Goal: Task Accomplishment & Management: Complete application form

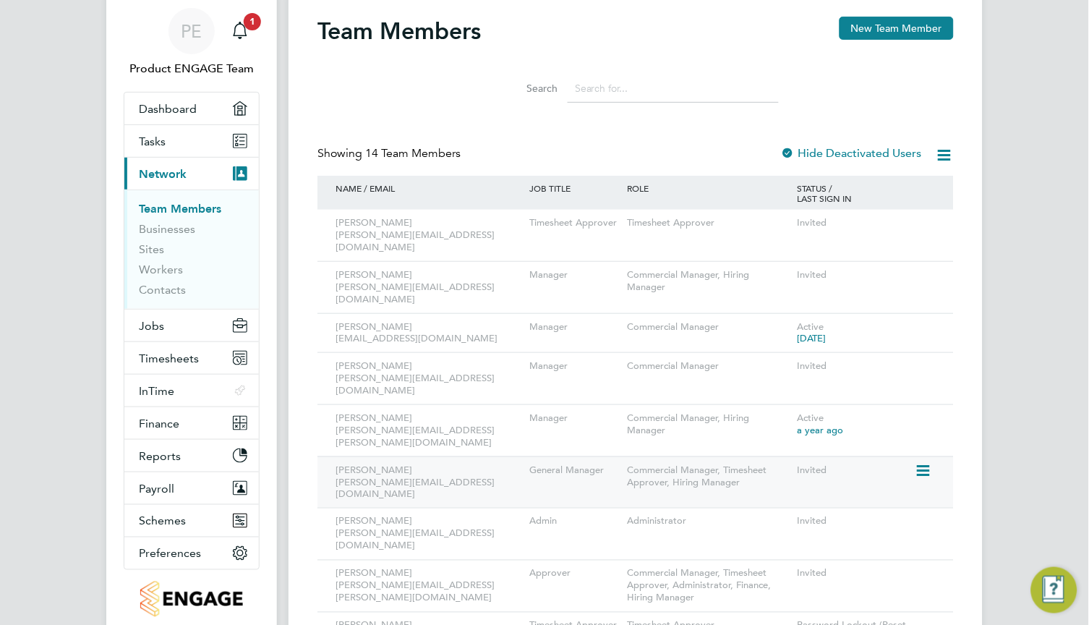
scroll to position [310, 0]
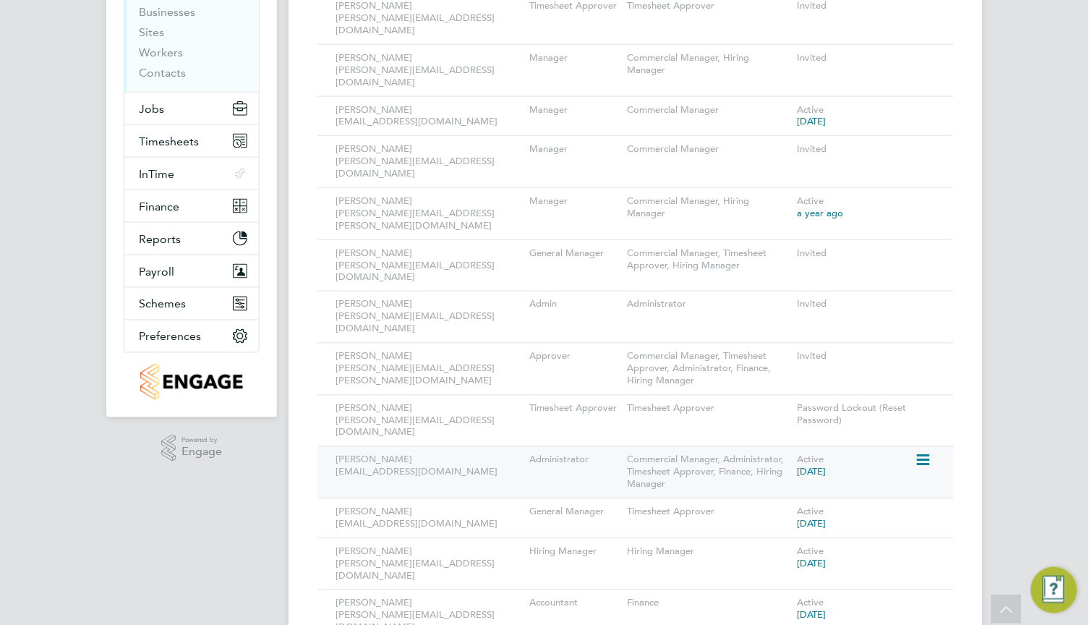
click at [924, 452] on icon at bounding box center [921, 460] width 14 height 17
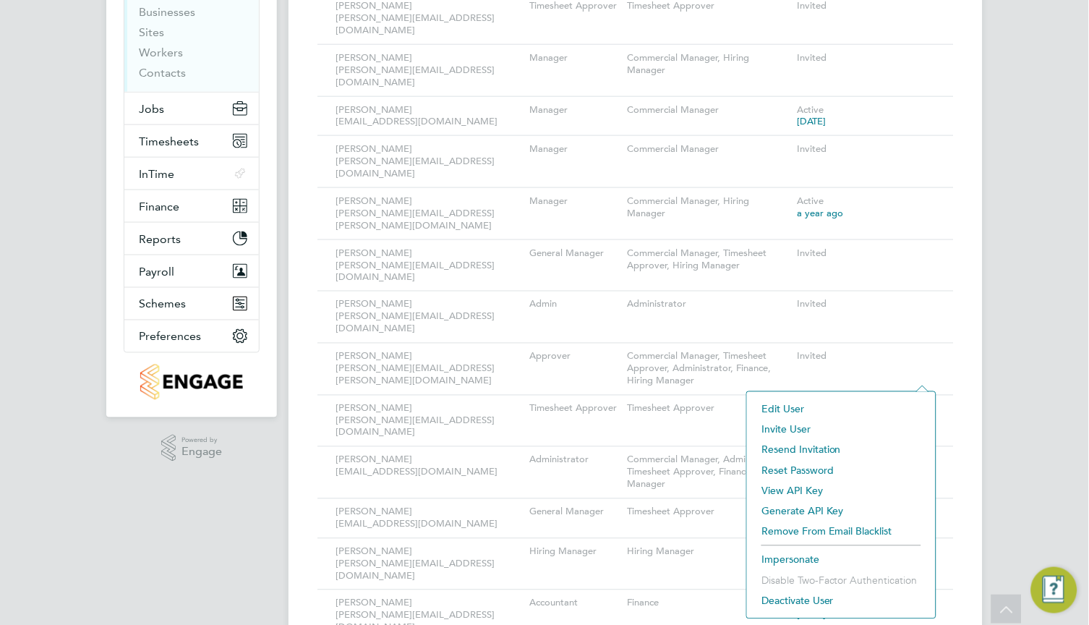
click at [807, 560] on li "Impersonate" at bounding box center [841, 559] width 174 height 20
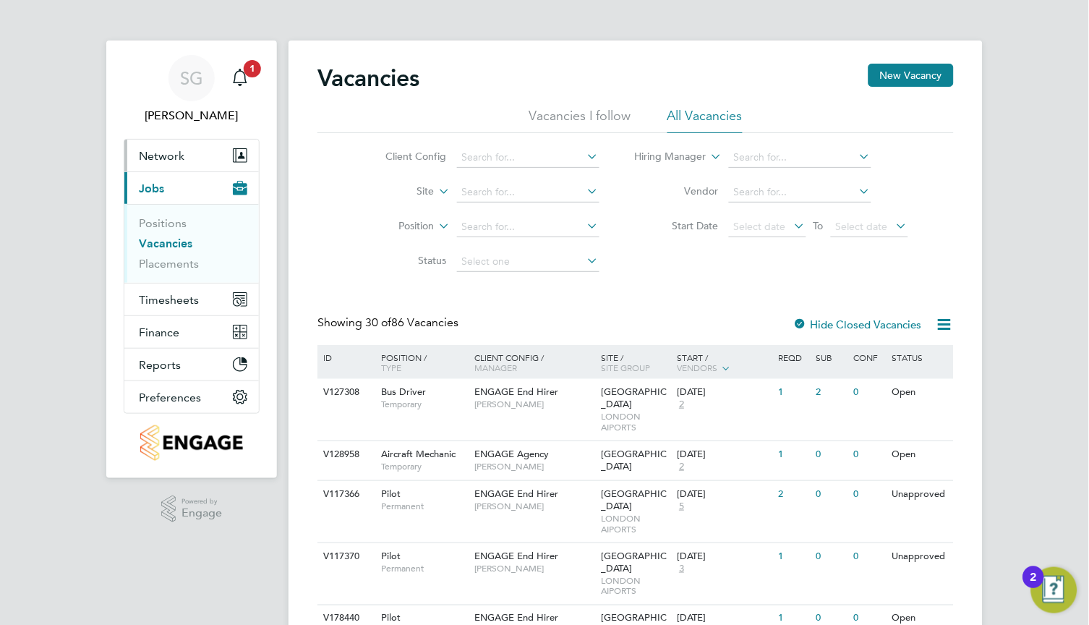
click at [191, 154] on button "Network" at bounding box center [191, 156] width 134 height 32
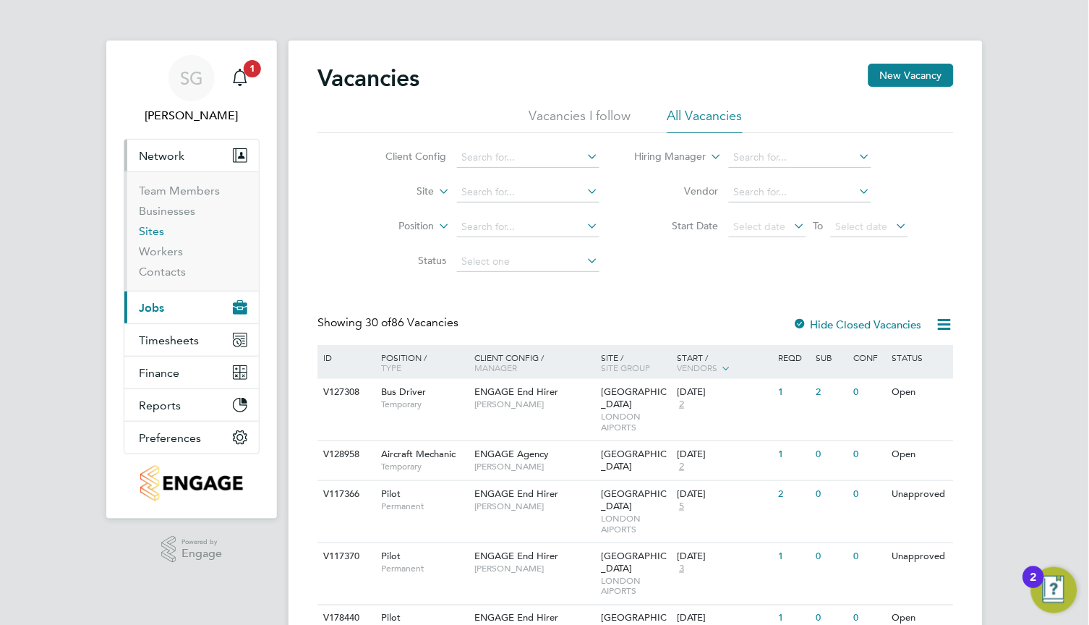
click at [156, 226] on link "Sites" at bounding box center [151, 231] width 25 height 14
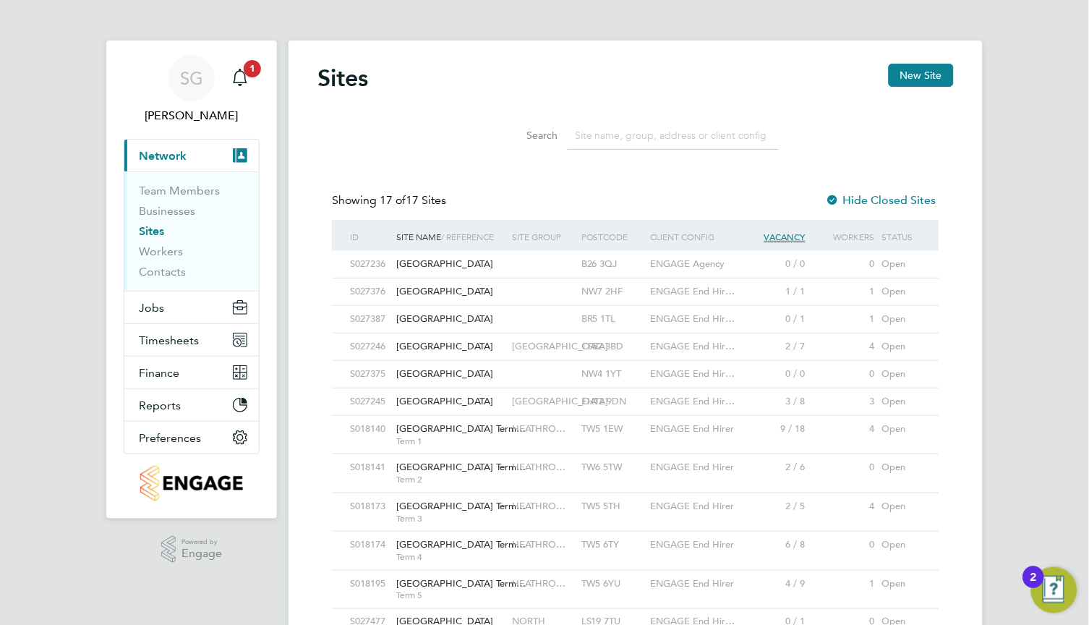
click at [606, 134] on input at bounding box center [672, 135] width 211 height 28
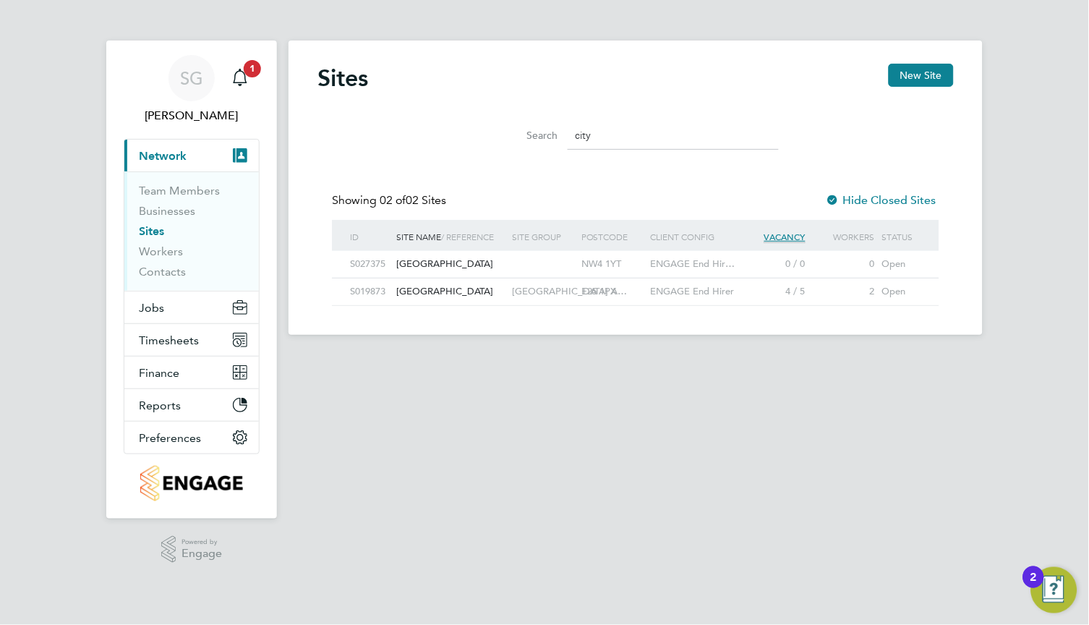
click at [487, 262] on div "City Airport" at bounding box center [451, 264] width 116 height 27
drag, startPoint x: 643, startPoint y: 144, endPoint x: 565, endPoint y: 147, distance: 78.9
click at [565, 147] on div "Search city" at bounding box center [635, 135] width 286 height 28
click at [561, 286] on span "LONDON A…" at bounding box center [570, 291] width 116 height 12
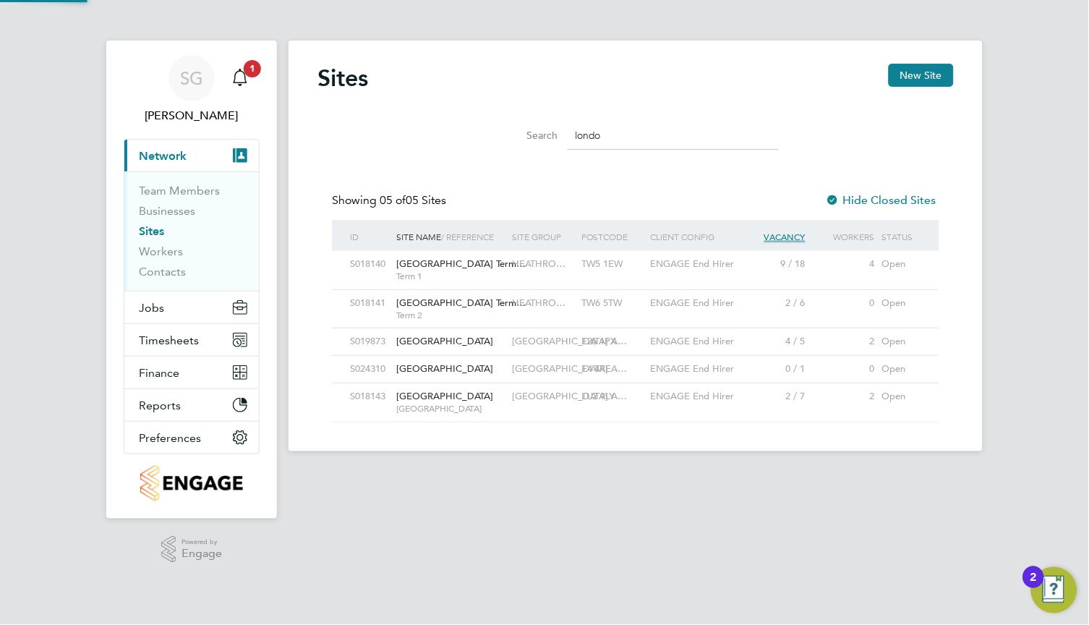
scroll to position [27, 93]
type input "l"
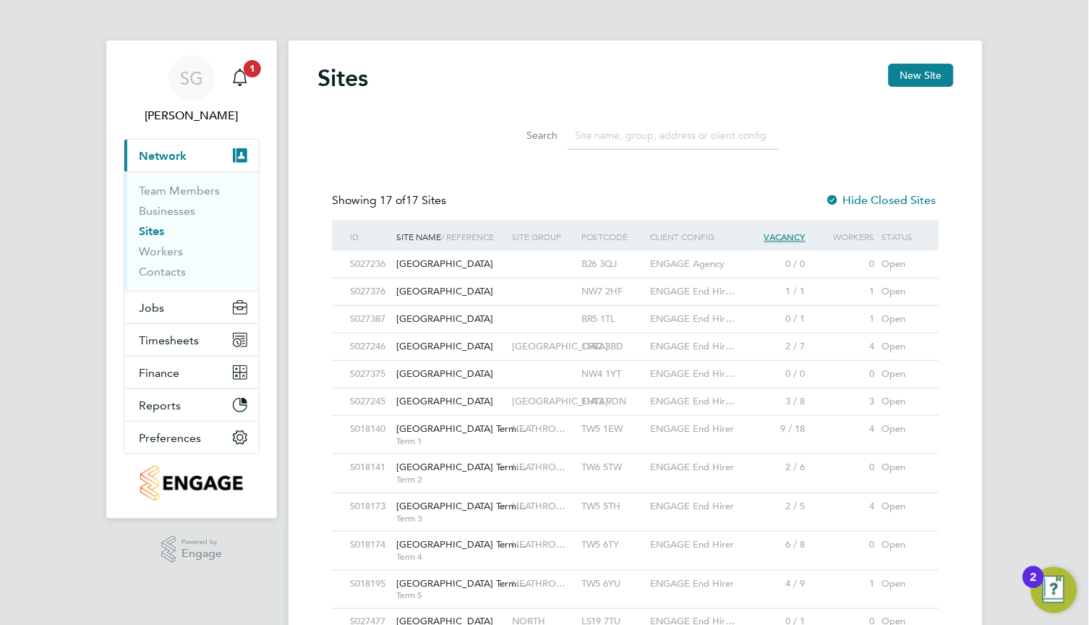
scroll to position [7, 7]
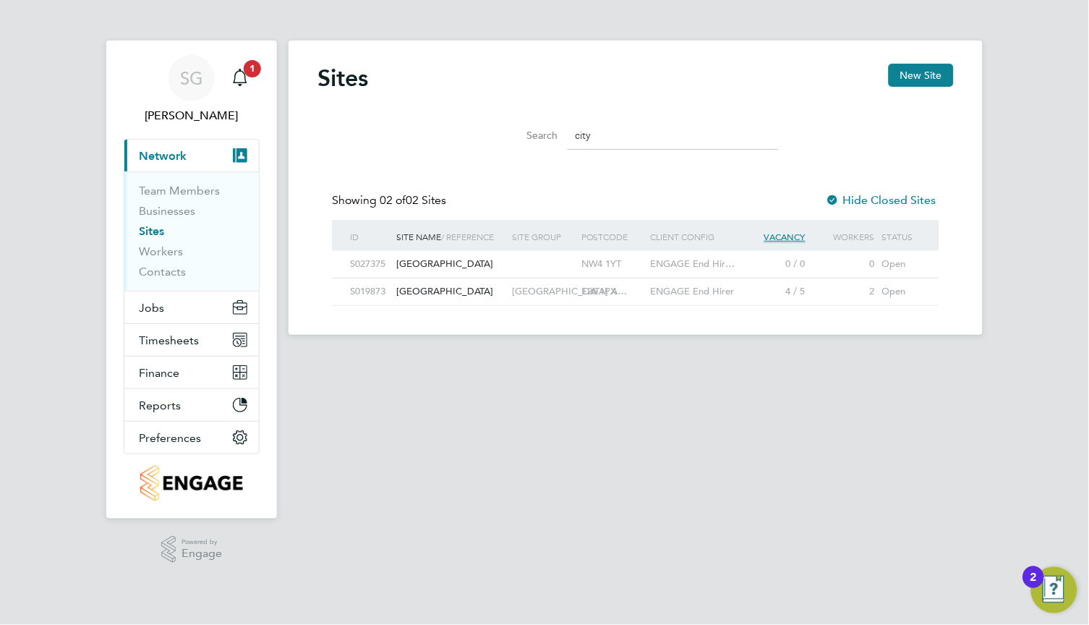
click at [414, 290] on span "[GEOGRAPHIC_DATA]" at bounding box center [444, 291] width 97 height 12
drag, startPoint x: 635, startPoint y: 134, endPoint x: 583, endPoint y: 142, distance: 53.3
click at [586, 136] on input "city" at bounding box center [672, 135] width 211 height 28
type input "c"
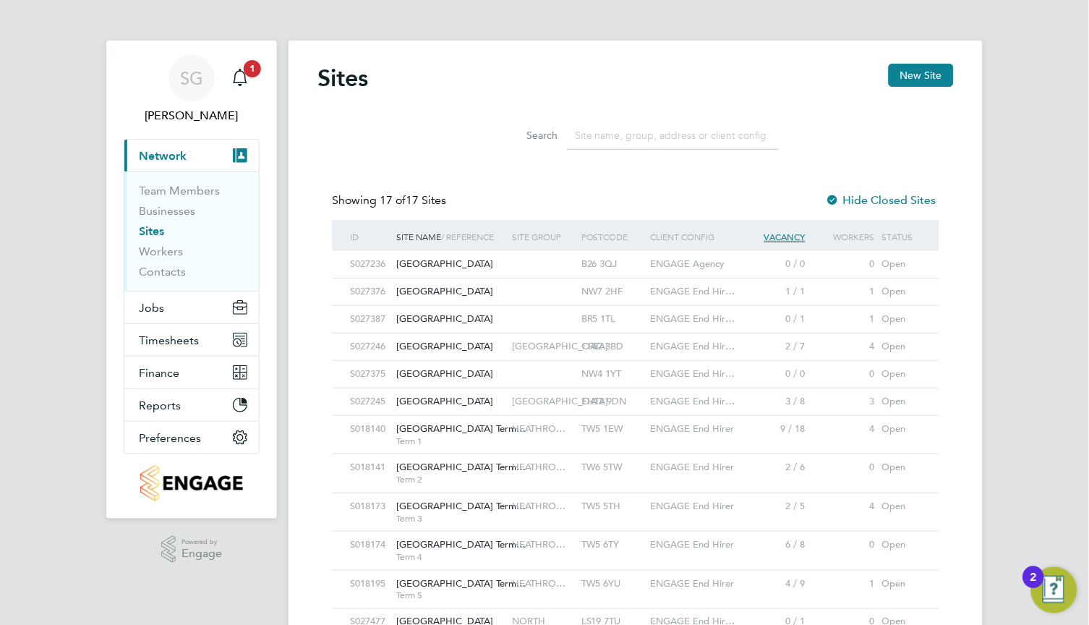
click at [901, 207] on label "Hide Closed Sites" at bounding box center [881, 200] width 111 height 14
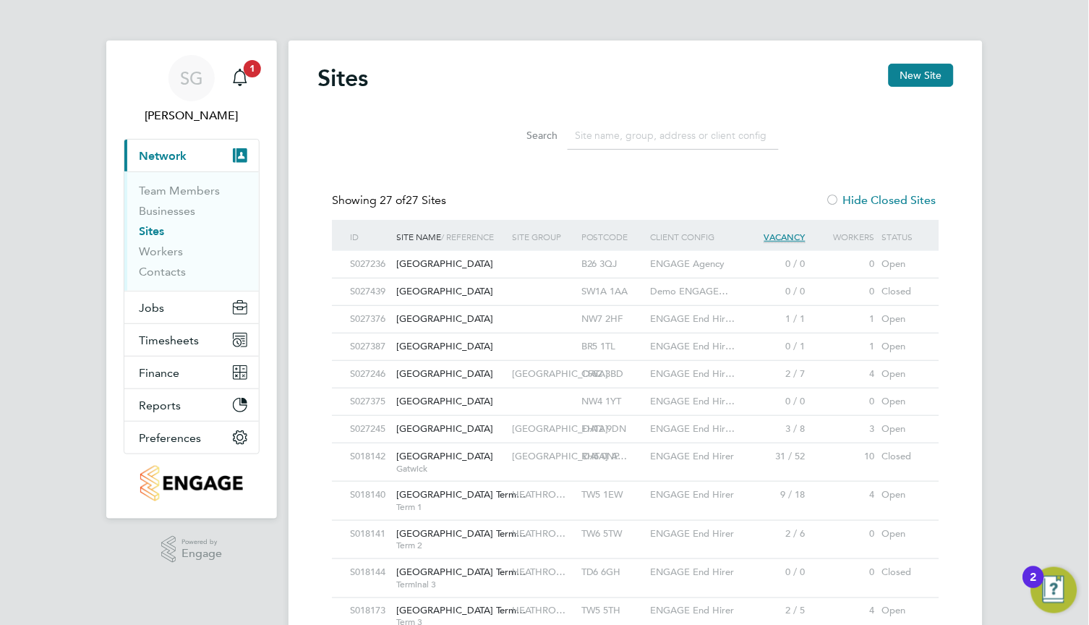
click at [675, 289] on span "Demo ENGAGE…" at bounding box center [690, 291] width 78 height 12
click at [839, 194] on div at bounding box center [833, 201] width 14 height 14
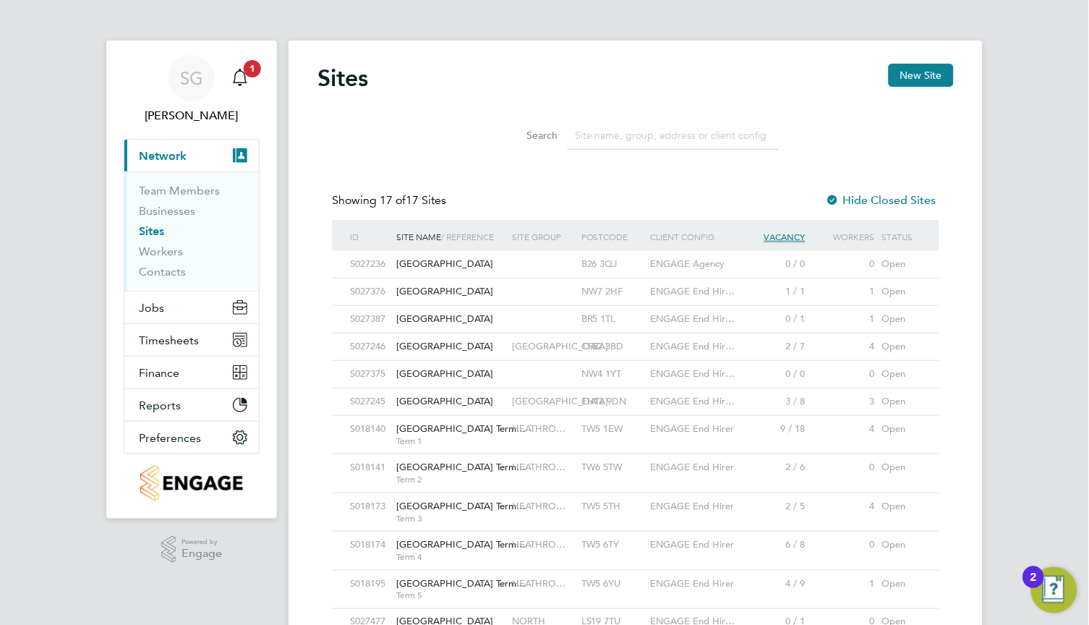
click at [876, 195] on label "Hide Closed Sites" at bounding box center [881, 200] width 111 height 14
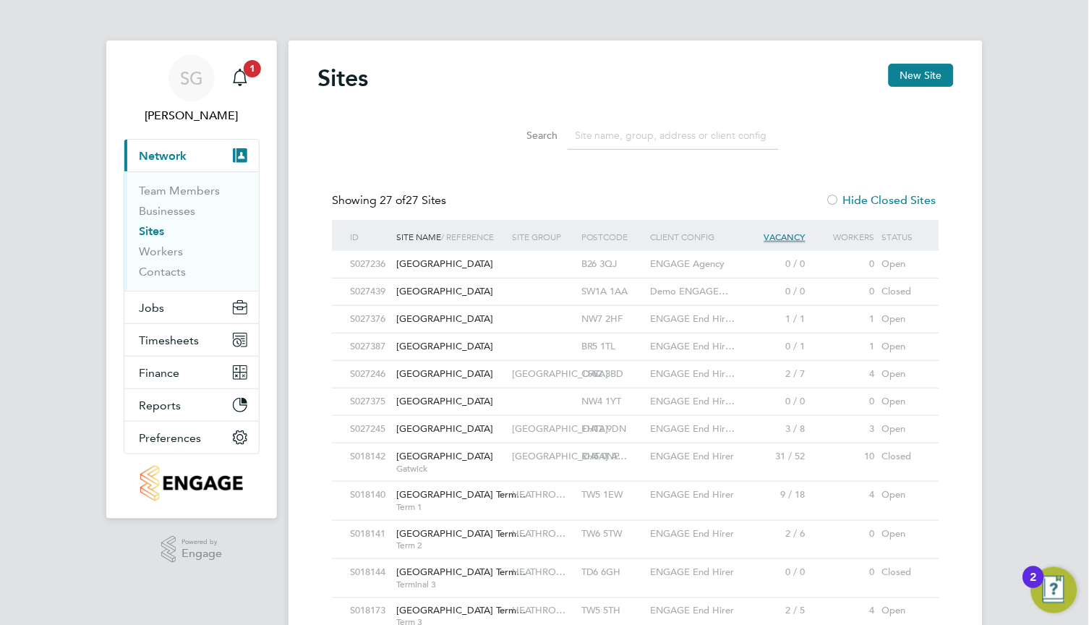
click at [597, 139] on input at bounding box center [672, 135] width 211 height 28
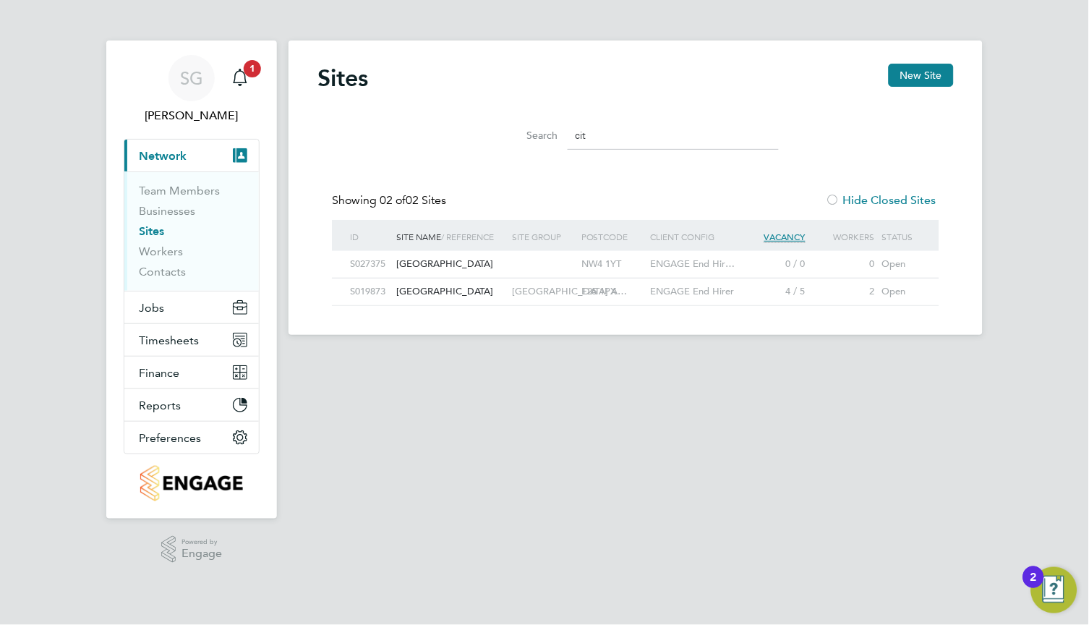
type input "cit"
drag, startPoint x: 595, startPoint y: 134, endPoint x: 487, endPoint y: 163, distance: 112.2
click at [488, 162] on div "Sites New Site Search cit Showing 02 of 02 Sites Hide Closed Sites ID Site Name…" at bounding box center [635, 185] width 636 height 242
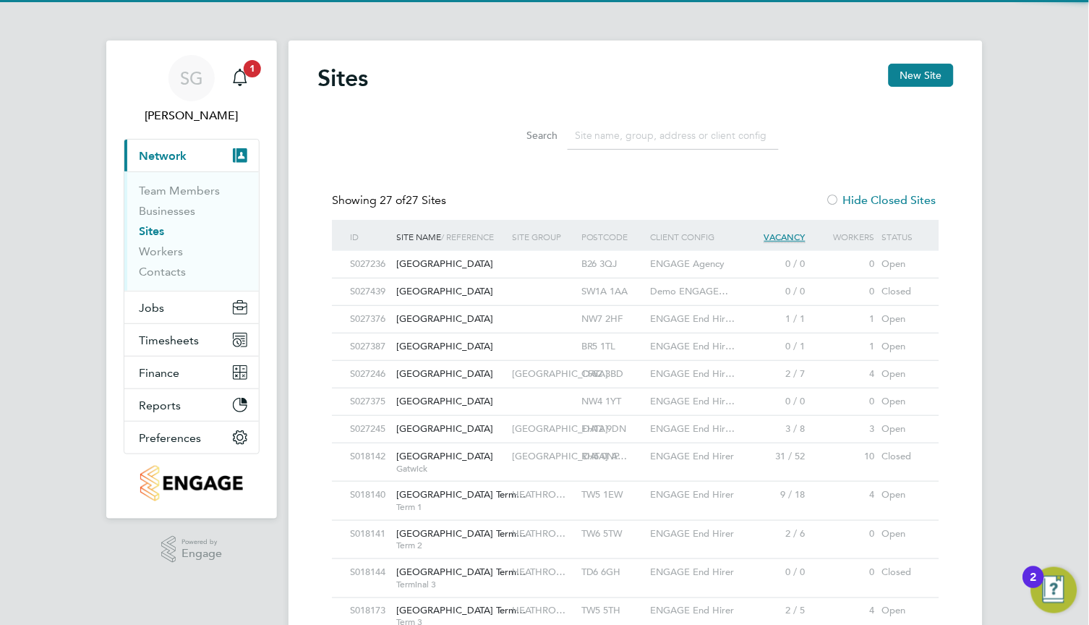
scroll to position [27, 69]
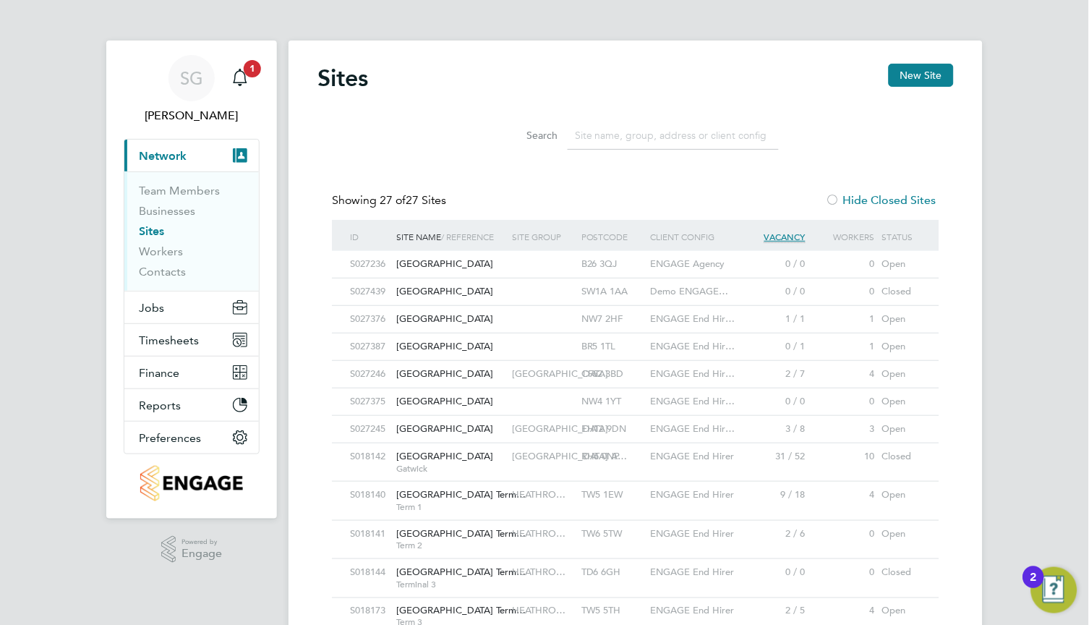
click at [692, 142] on input at bounding box center [672, 135] width 211 height 28
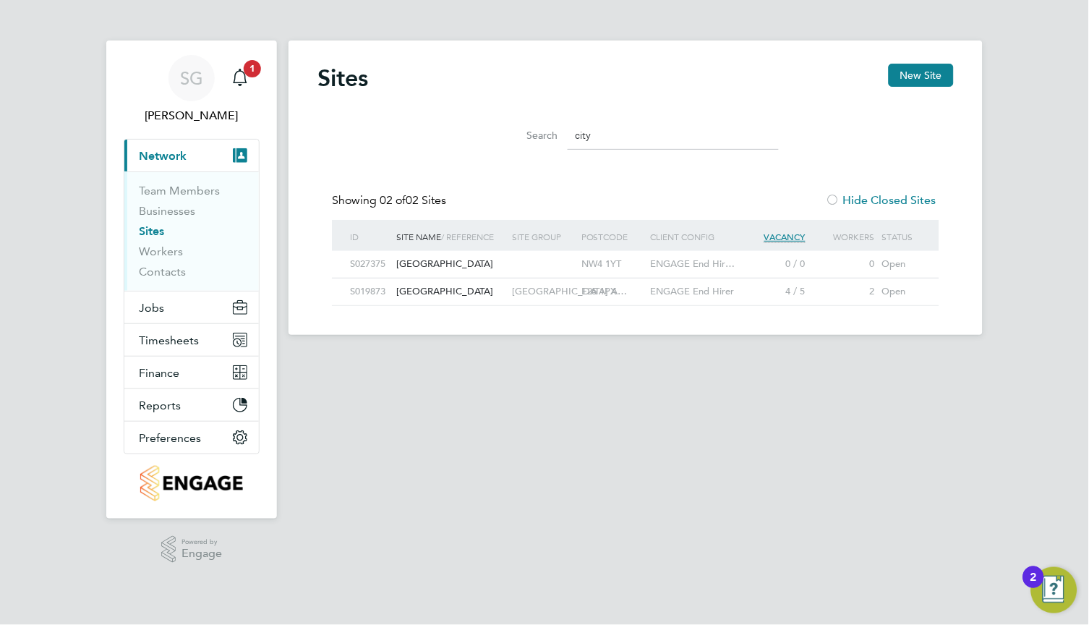
type input "city"
click at [176, 315] on button "Jobs" at bounding box center [191, 307] width 134 height 32
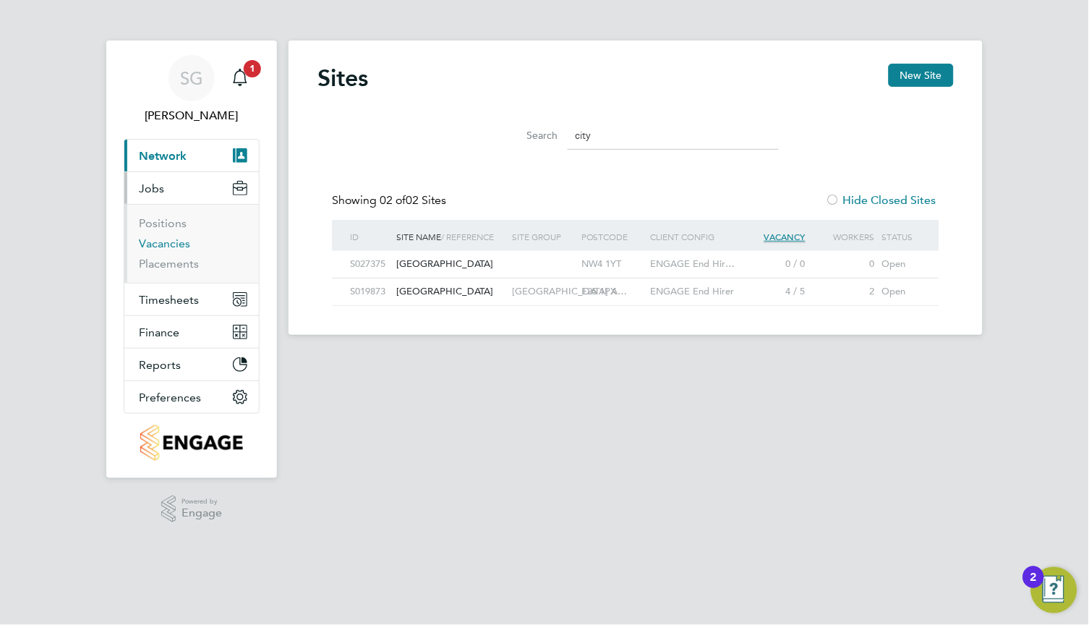
click at [174, 236] on link "Vacancies" at bounding box center [164, 243] width 51 height 14
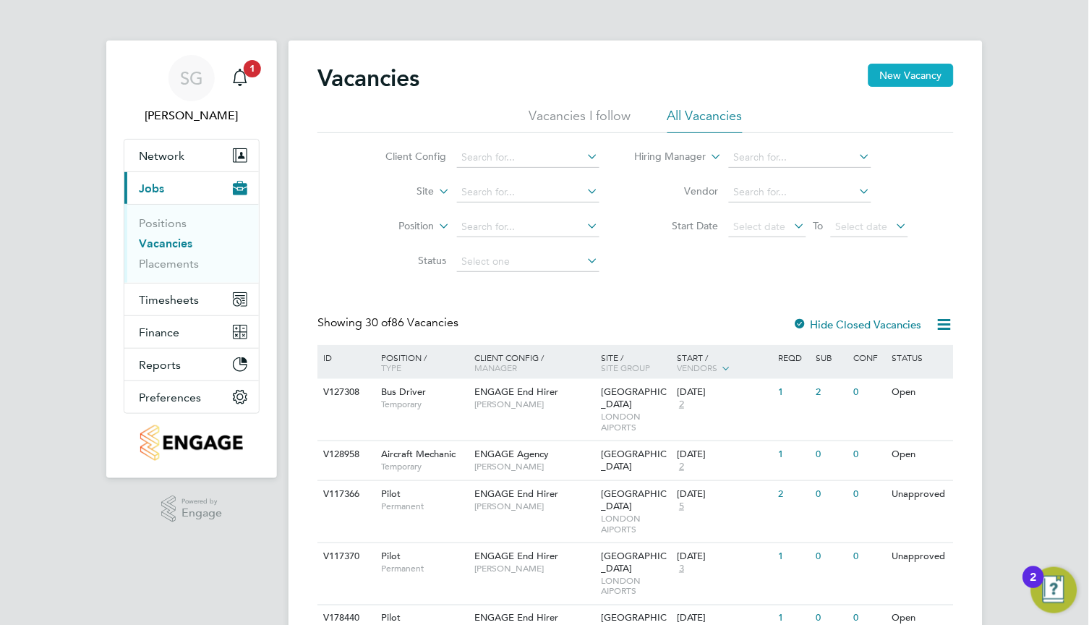
click at [918, 85] on button "New Vacancy" at bounding box center [910, 75] width 85 height 23
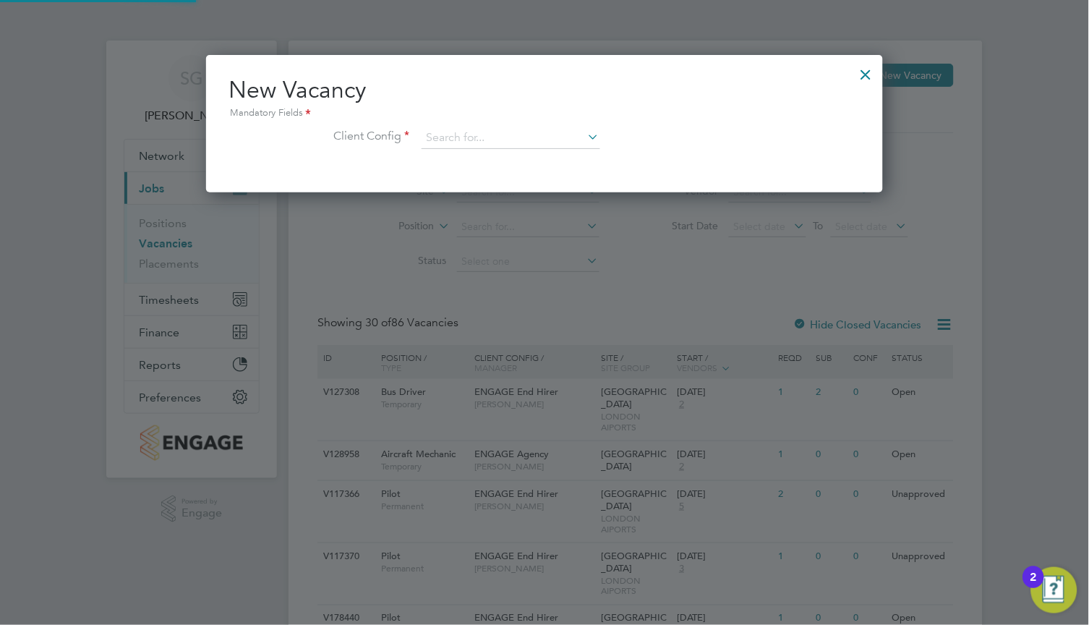
scroll to position [137, 677]
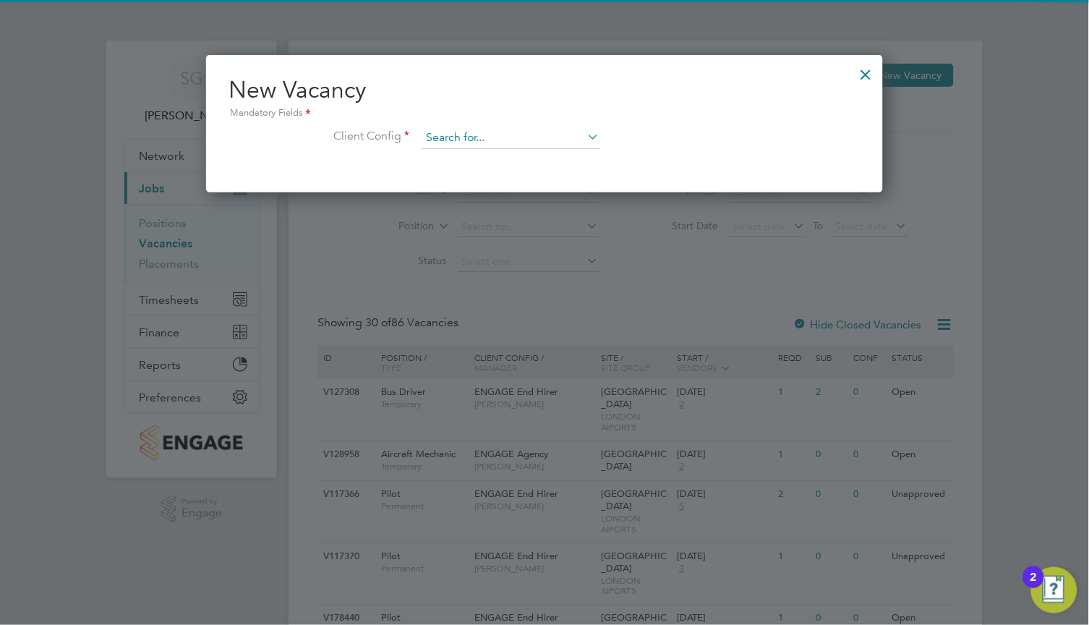
click at [546, 134] on input at bounding box center [510, 138] width 179 height 22
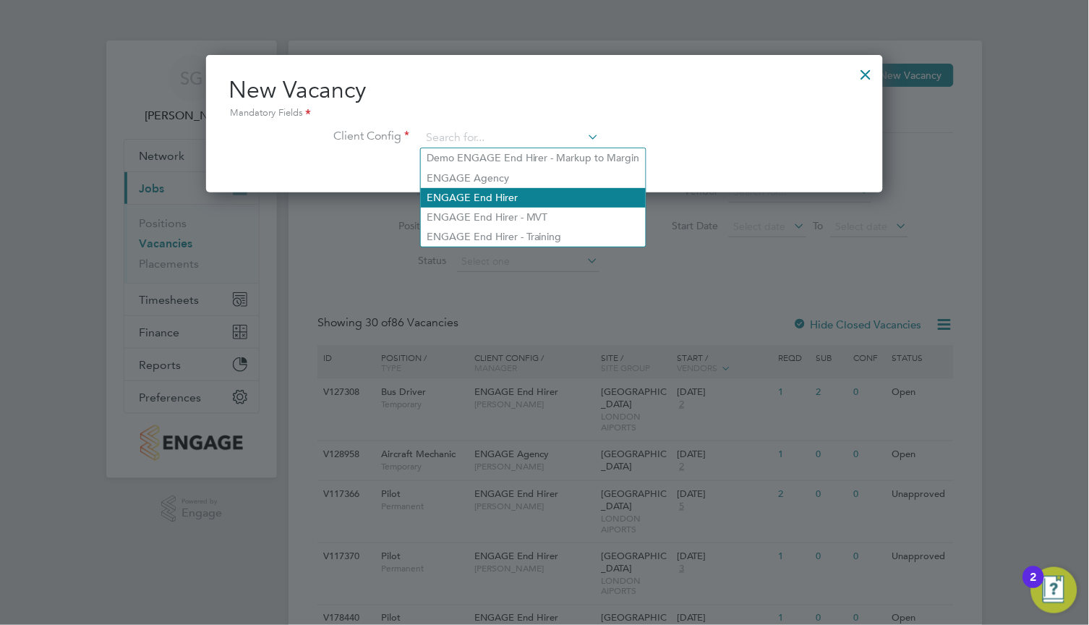
click at [546, 194] on li "ENGAGE End Hirer" at bounding box center [533, 198] width 225 height 20
type input "ENGAGE End Hirer"
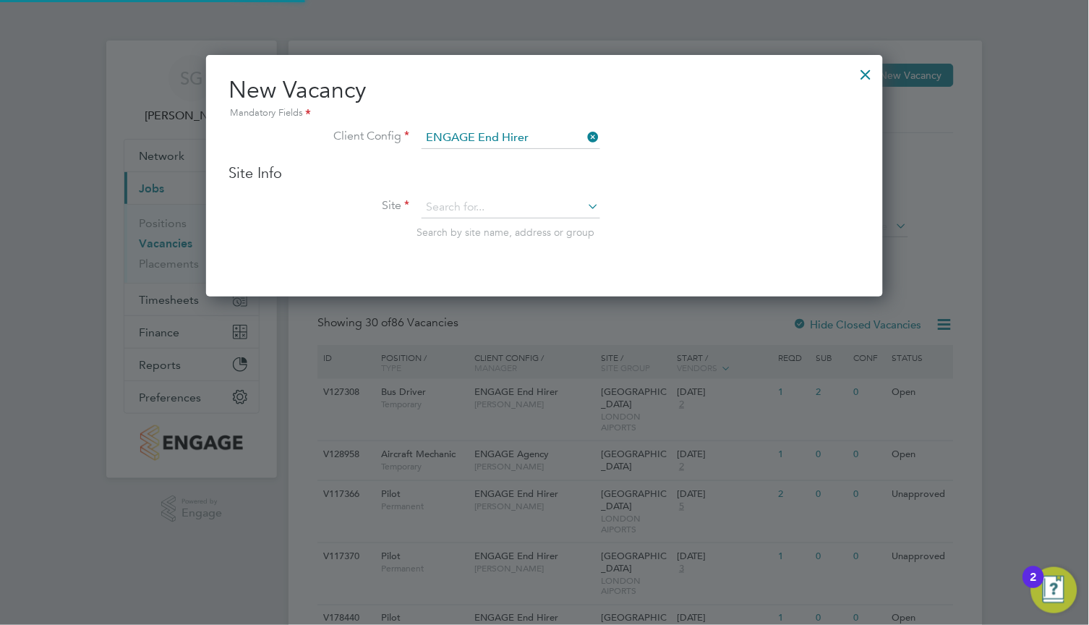
scroll to position [241, 677]
click at [531, 210] on input at bounding box center [510, 208] width 179 height 22
type input "c"
click at [652, 178] on h3 "Site Info" at bounding box center [544, 172] width 630 height 19
click at [554, 212] on input at bounding box center [510, 208] width 179 height 22
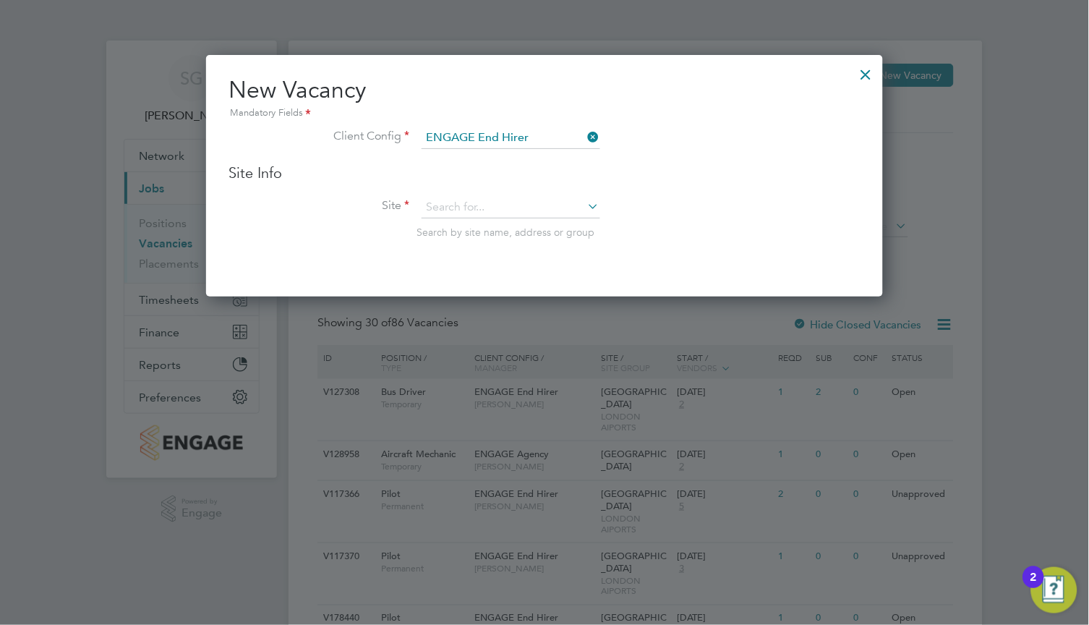
click at [641, 198] on li "Site Search by site name, address or group" at bounding box center [544, 232] width 630 height 71
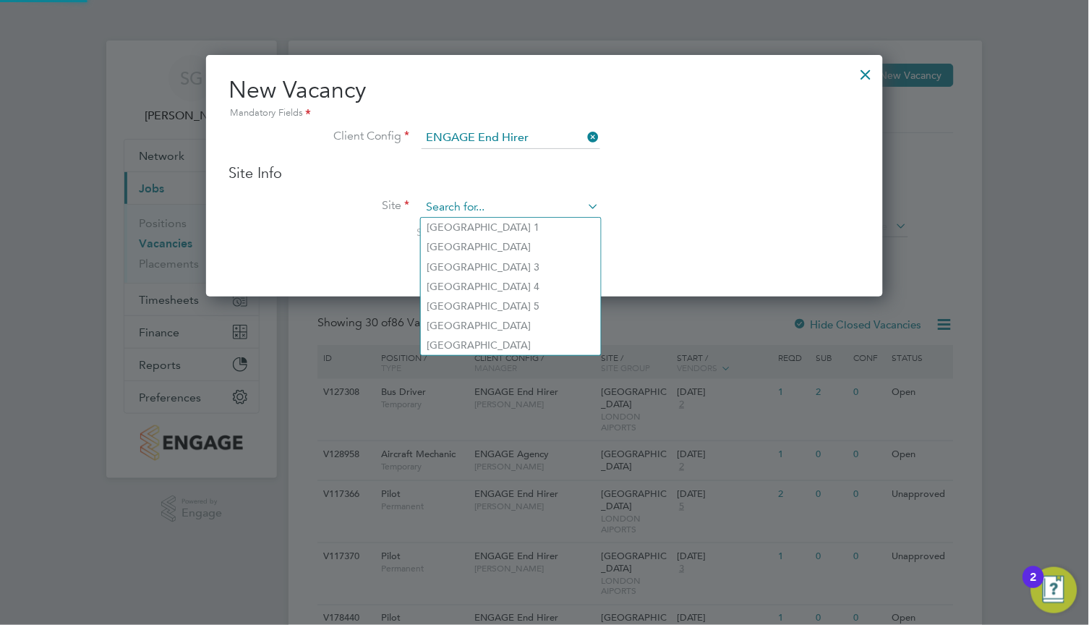
click at [501, 209] on input at bounding box center [510, 208] width 179 height 22
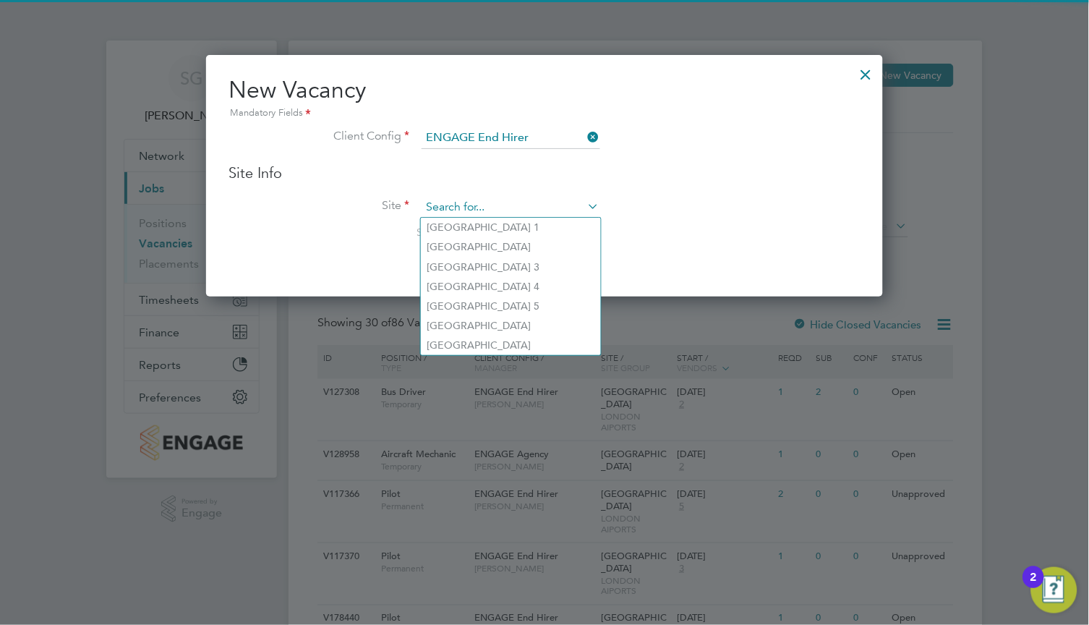
paste input "city"
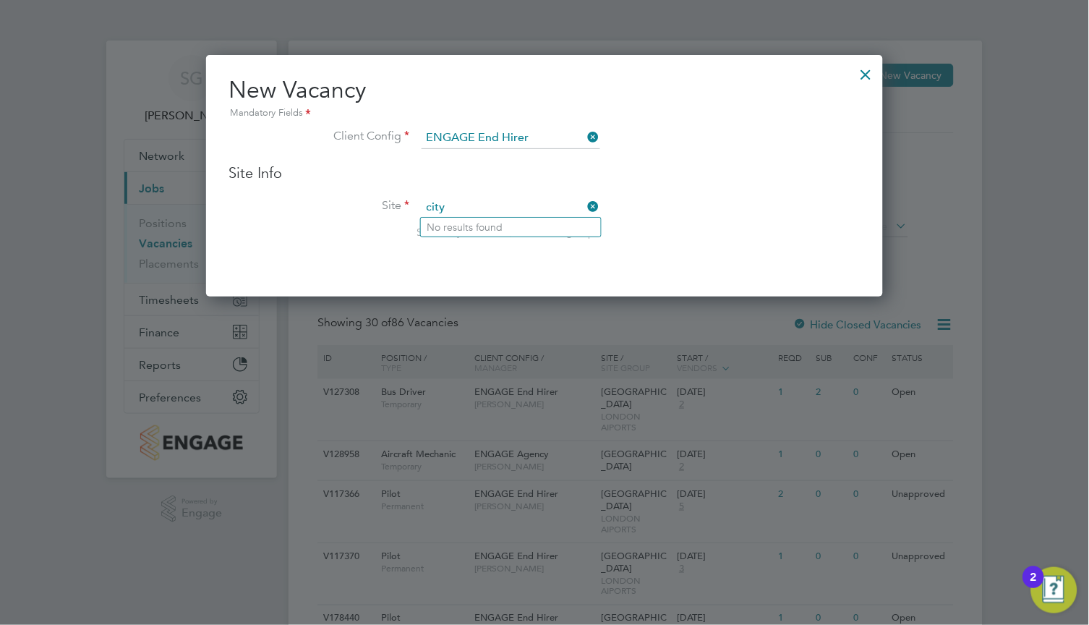
type input "city"
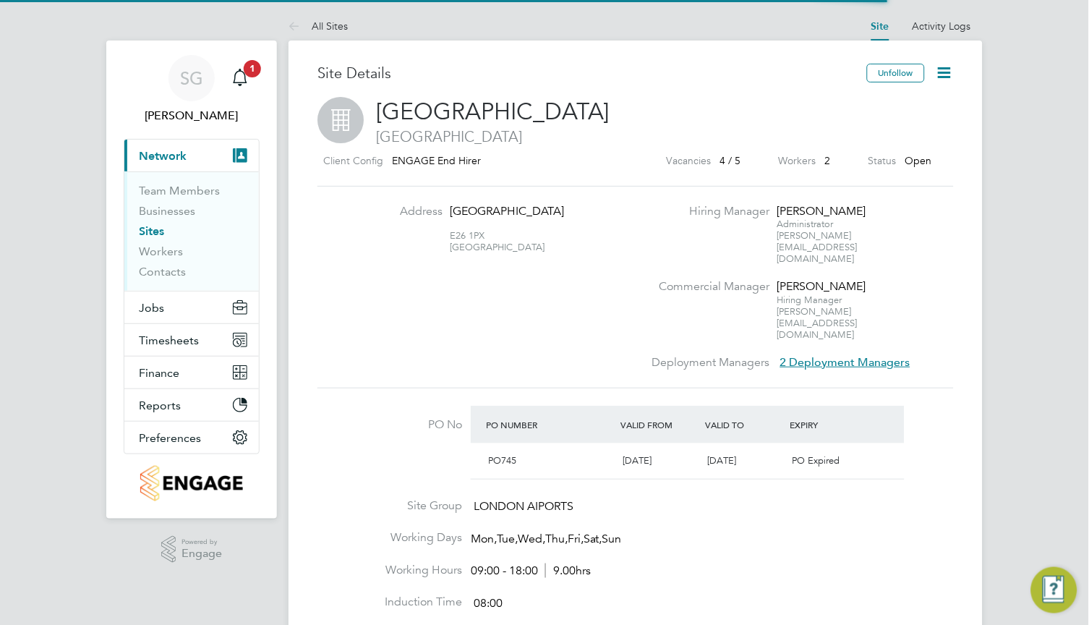
scroll to position [25, 136]
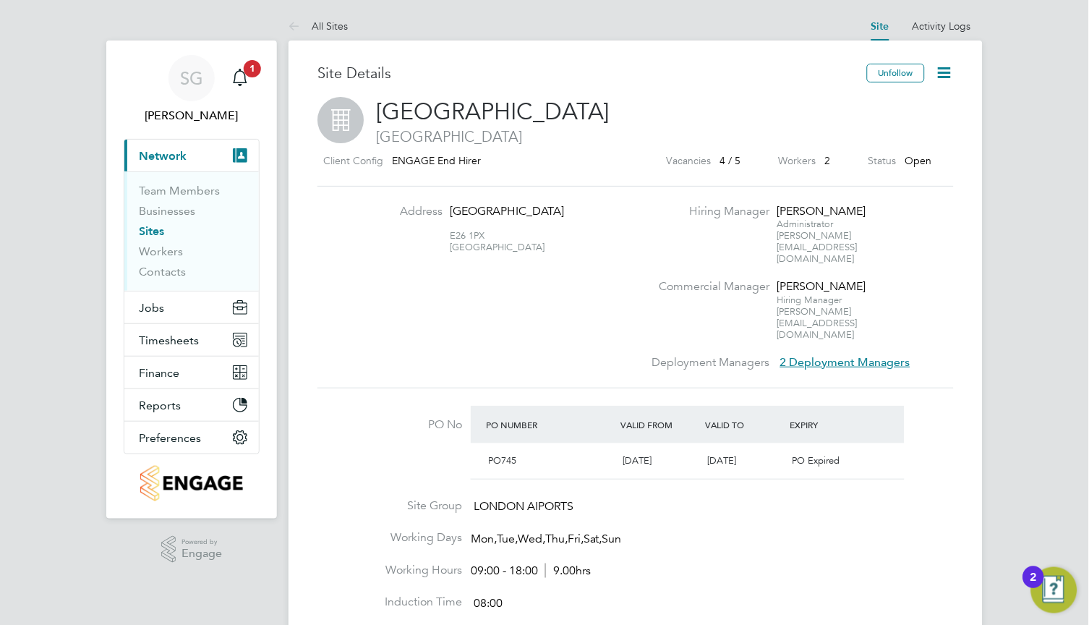
click at [947, 74] on icon at bounding box center [944, 73] width 18 height 18
click at [803, 103] on h2 "[GEOGRAPHIC_DATA] [GEOGRAPHIC_DATA]" at bounding box center [635, 121] width 636 height 49
click at [946, 73] on icon at bounding box center [944, 73] width 18 height 18
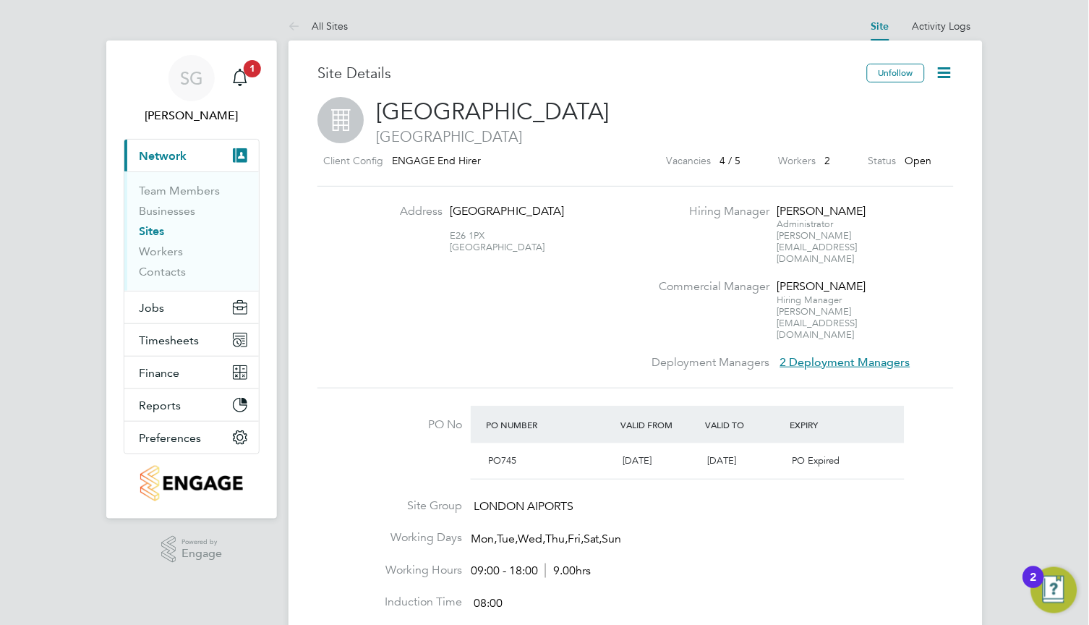
click at [945, 72] on icon at bounding box center [944, 73] width 18 height 18
click at [847, 134] on span "[GEOGRAPHIC_DATA]" at bounding box center [635, 136] width 636 height 19
click at [945, 78] on icon at bounding box center [944, 73] width 18 height 18
click at [760, 108] on h2 "London City Airport London City Airport" at bounding box center [635, 121] width 636 height 49
click at [948, 73] on icon at bounding box center [944, 73] width 18 height 18
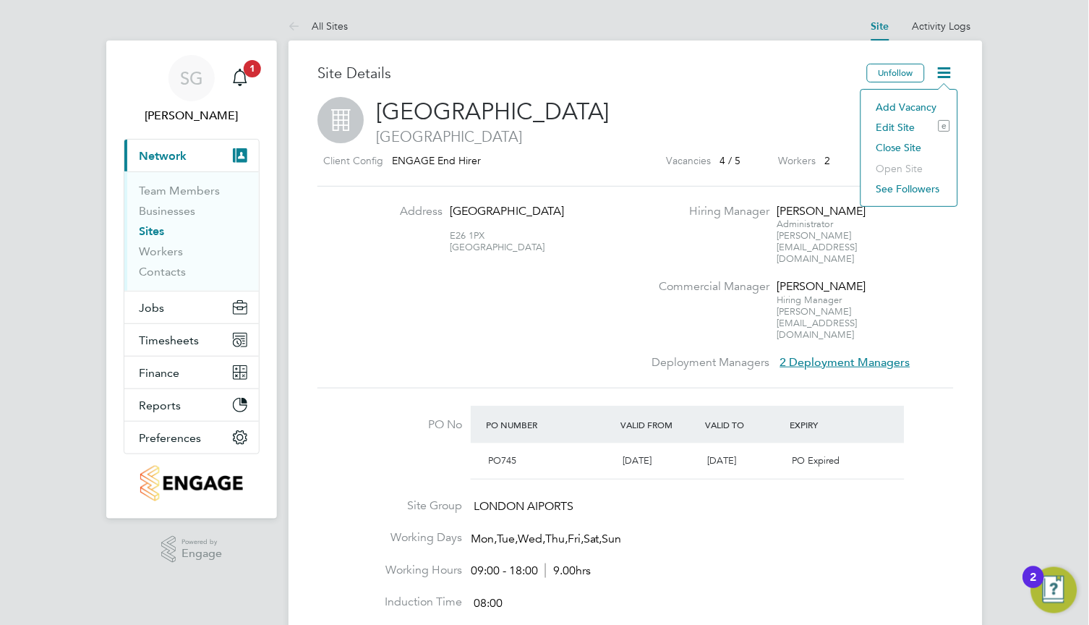
click at [907, 145] on li "Close Site" at bounding box center [909, 147] width 82 height 20
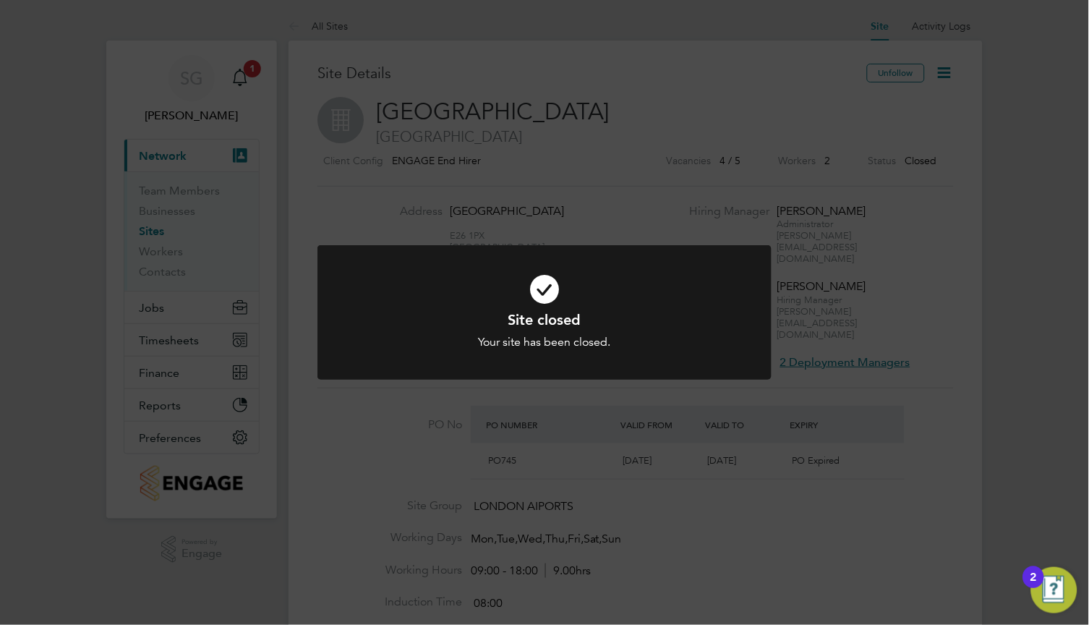
click at [907, 145] on div "Site closed Your site has been closed. Cancel Okay" at bounding box center [544, 312] width 1089 height 625
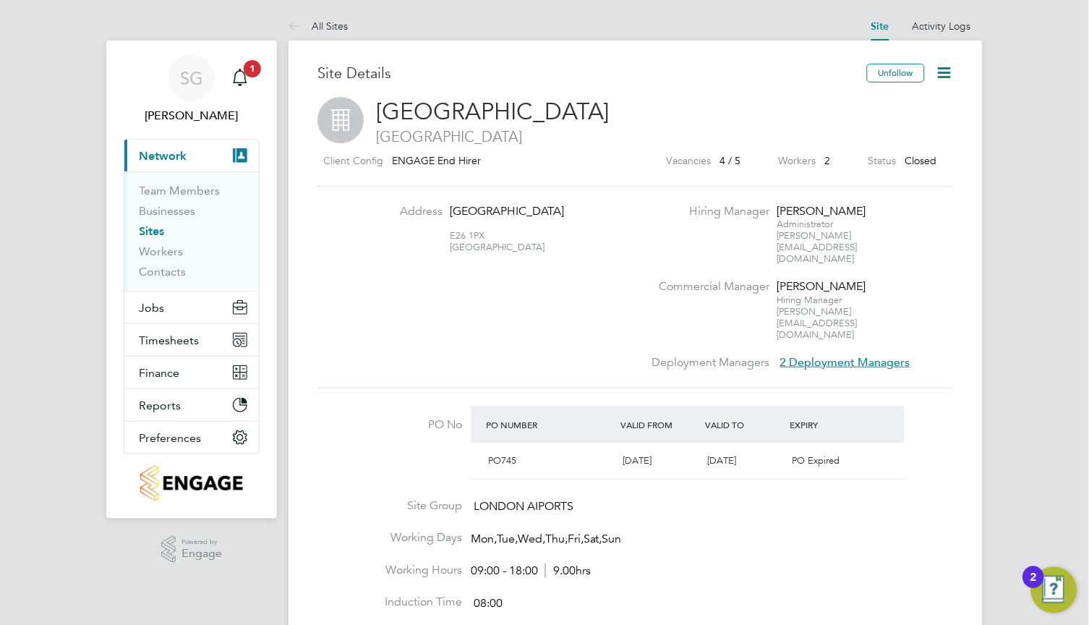
click at [912, 174] on div "Client Config ENGAGE End Hirer Vacancies 4 / 5 Workers 2 Status Closed" at bounding box center [635, 163] width 636 height 23
click at [913, 170] on div "Client Config ENGAGE End Hirer Vacancies 4 / 5 Workers 2 Status Closed" at bounding box center [635, 163] width 636 height 23
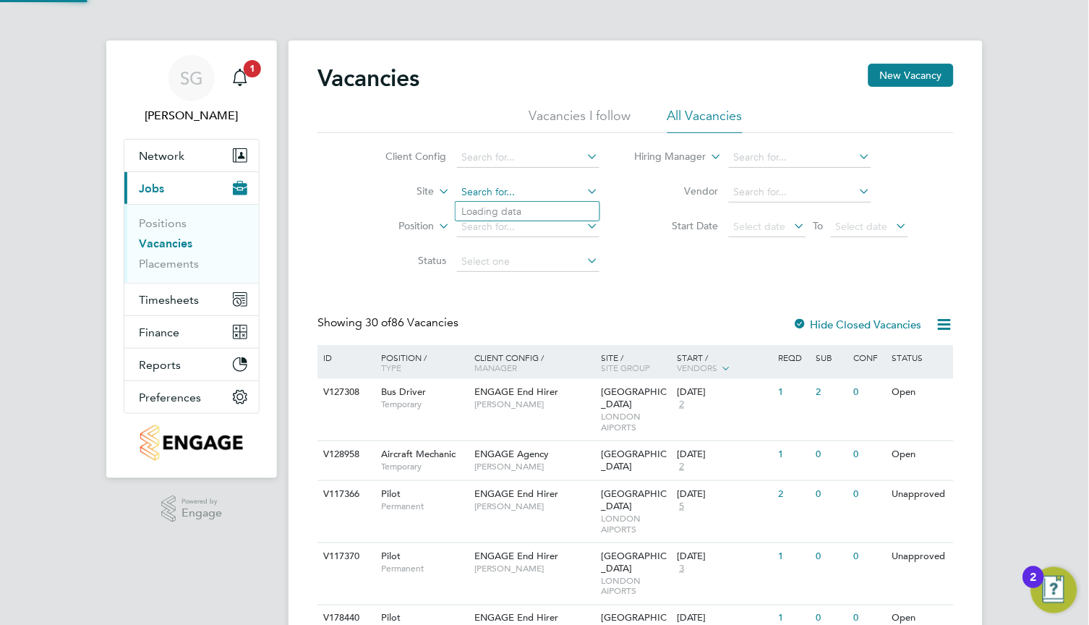
click at [511, 194] on input at bounding box center [528, 192] width 142 height 20
type input "city"
drag, startPoint x: 463, startPoint y: 189, endPoint x: 445, endPoint y: 189, distance: 18.1
click at [445, 189] on li "Site city" at bounding box center [482, 192] width 272 height 35
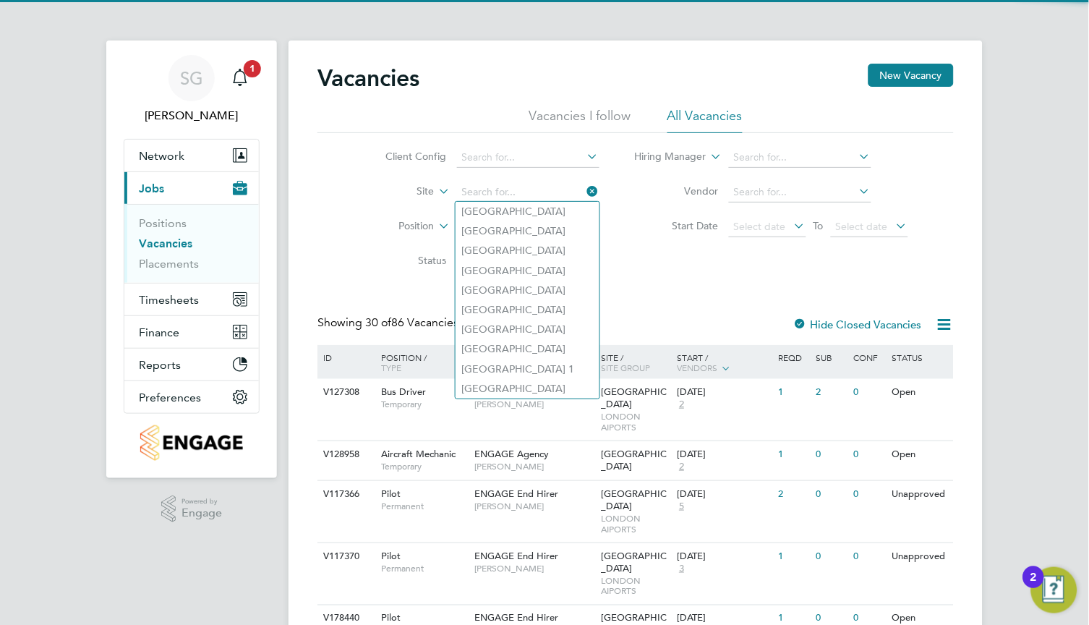
click at [636, 200] on li "Vendor" at bounding box center [771, 192] width 309 height 35
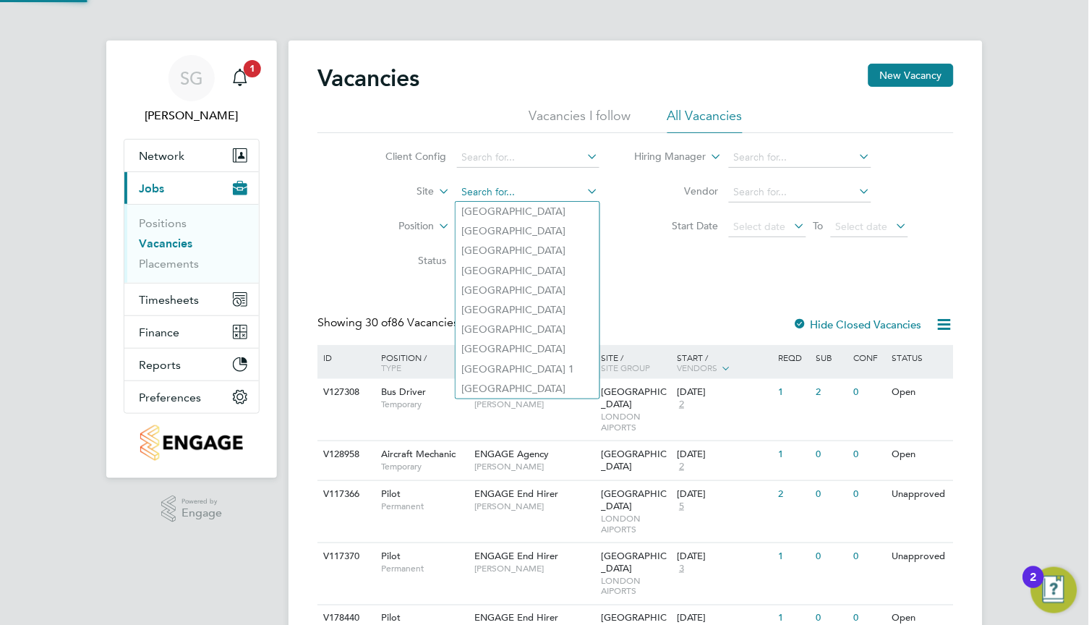
click at [502, 193] on input at bounding box center [528, 192] width 142 height 20
paste input "city"
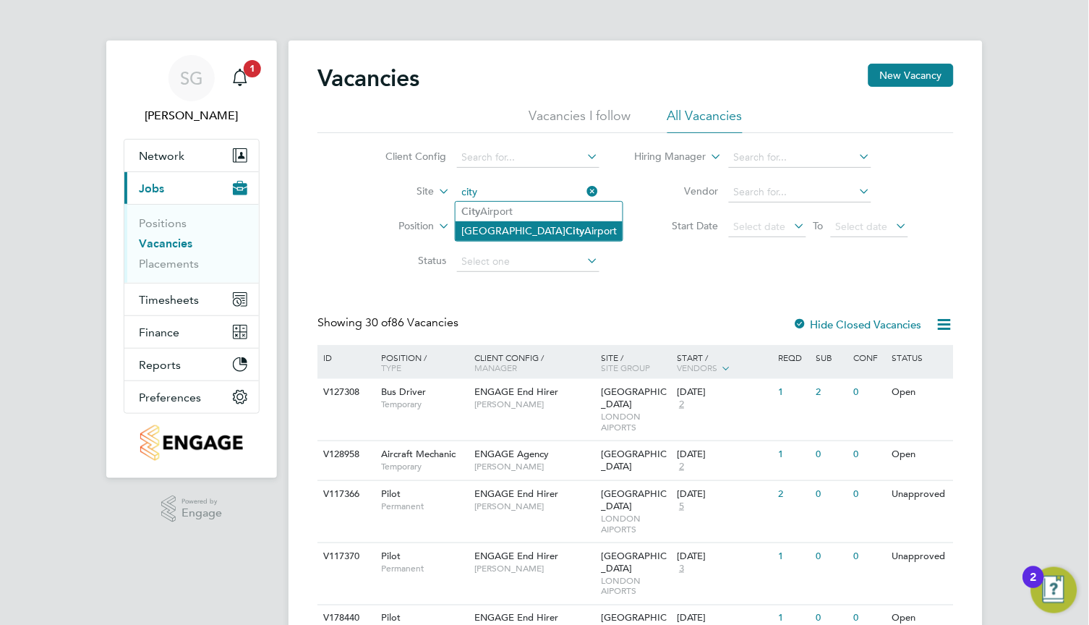
click at [538, 231] on li "[GEOGRAPHIC_DATA]" at bounding box center [538, 231] width 167 height 20
type input "[GEOGRAPHIC_DATA]"
